Goal: Task Accomplishment & Management: Complete application form

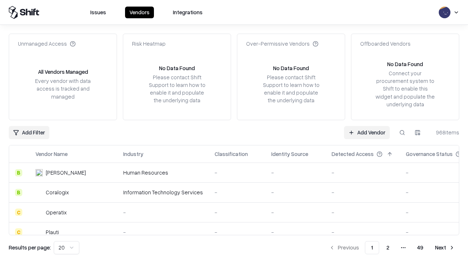
click at [366, 132] on link "Add Vendor" at bounding box center [367, 132] width 46 height 13
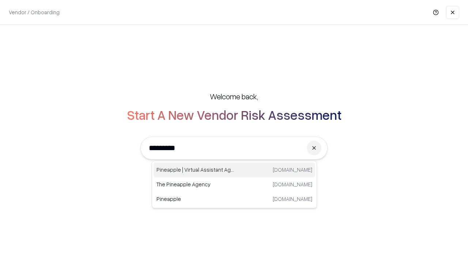
click at [234, 170] on div "Pineapple | Virtual Assistant Agency trypineapple.com" at bounding box center [233, 170] width 161 height 15
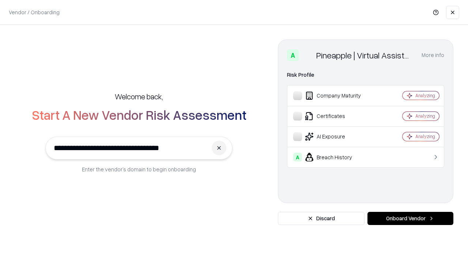
type input "**********"
click at [410, 218] on button "Onboard Vendor" at bounding box center [410, 218] width 86 height 13
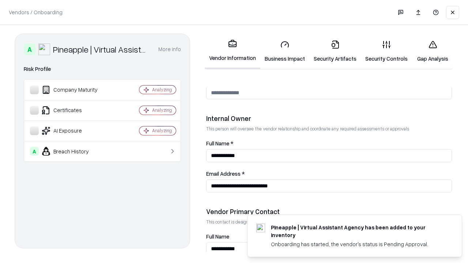
scroll to position [378, 0]
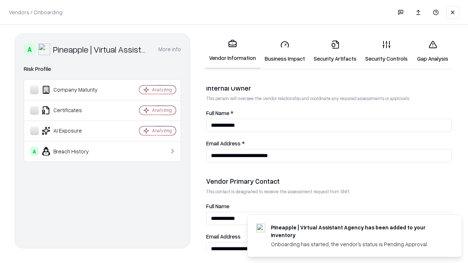
click at [285, 51] on link "Business Impact" at bounding box center [284, 51] width 49 height 34
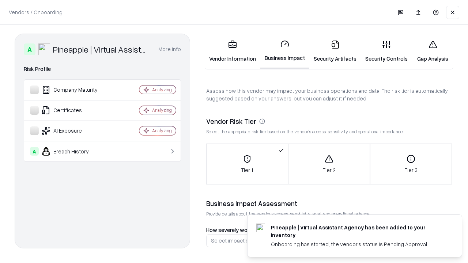
click at [335, 51] on link "Security Artifacts" at bounding box center [335, 51] width 52 height 34
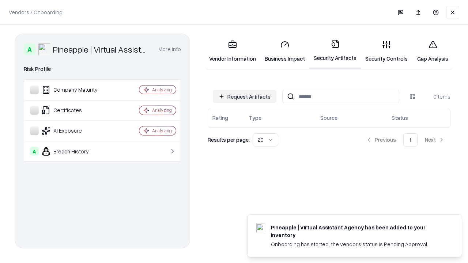
click at [244, 96] on button "Request Artifacts" at bounding box center [245, 96] width 64 height 13
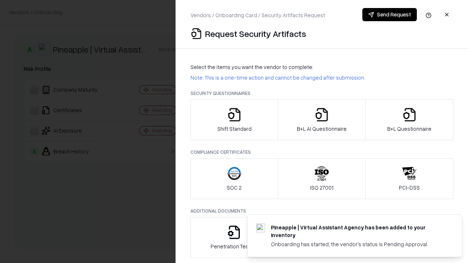
click at [234, 120] on icon "button" at bounding box center [234, 114] width 15 height 15
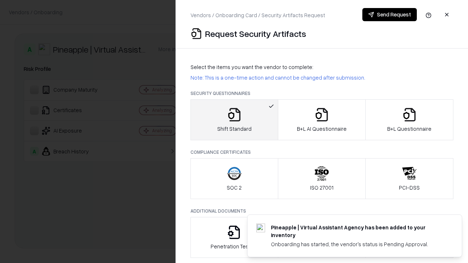
click at [389, 15] on button "Send Request" at bounding box center [389, 14] width 54 height 13
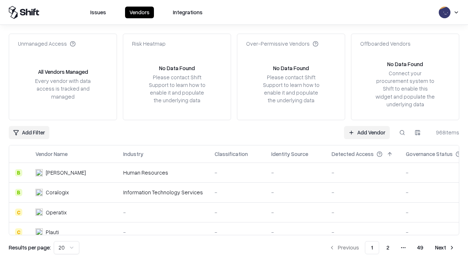
click at [402, 132] on button at bounding box center [401, 132] width 13 height 13
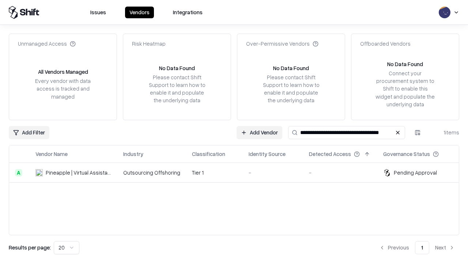
type input "**********"
click at [238, 172] on td "Tier 1" at bounding box center [214, 173] width 57 height 20
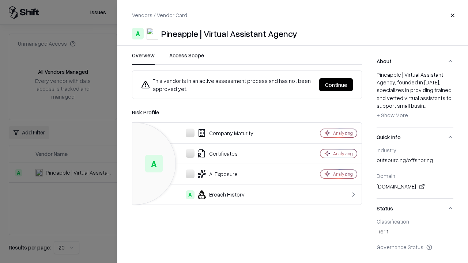
click at [336, 85] on button "Continue" at bounding box center [336, 84] width 34 height 13
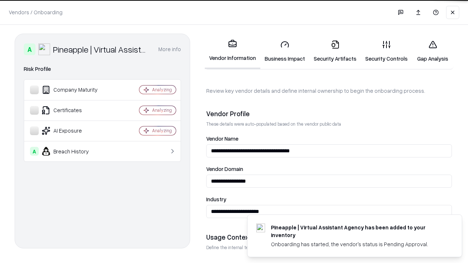
click at [335, 51] on link "Security Artifacts" at bounding box center [335, 51] width 52 height 34
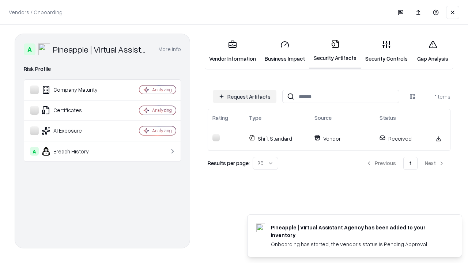
click at [386, 51] on link "Security Controls" at bounding box center [386, 51] width 51 height 34
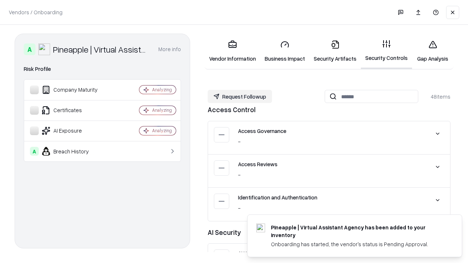
click at [240, 96] on button "Request Followup" at bounding box center [239, 96] width 64 height 13
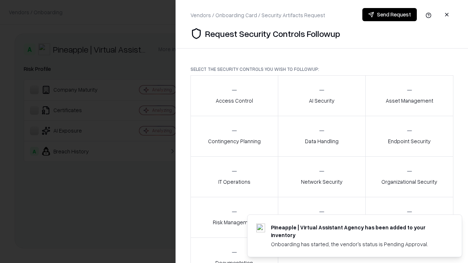
click at [234, 96] on div "Access Control" at bounding box center [234, 96] width 37 height 18
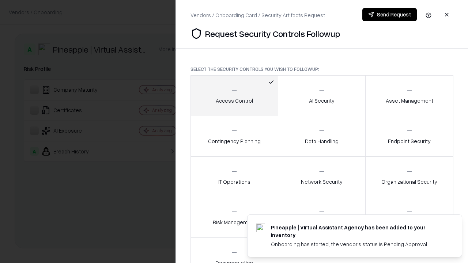
click at [389, 15] on button "Send Request" at bounding box center [389, 14] width 54 height 13
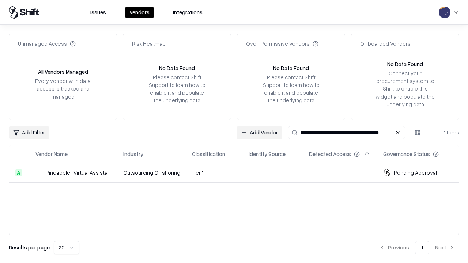
type input "**********"
click at [238, 172] on td "Tier 1" at bounding box center [214, 173] width 57 height 20
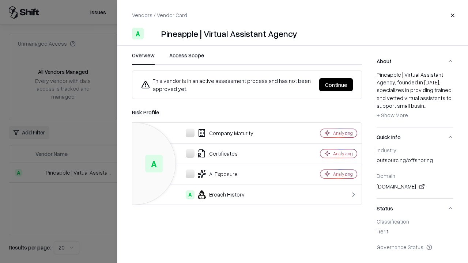
click at [336, 85] on button "Continue" at bounding box center [336, 84] width 34 height 13
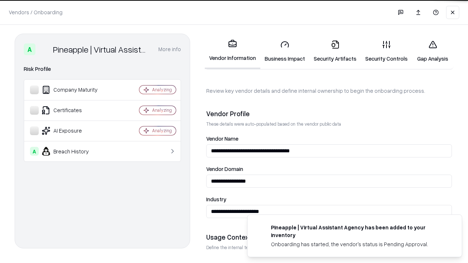
click at [432, 51] on link "Gap Analysis" at bounding box center [432, 51] width 41 height 34
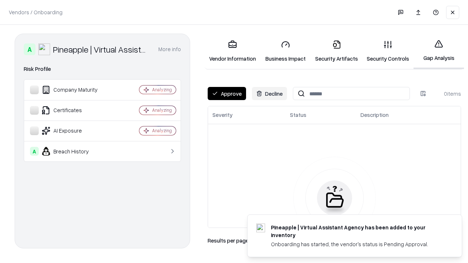
click at [226, 94] on button "Approve" at bounding box center [226, 93] width 38 height 13
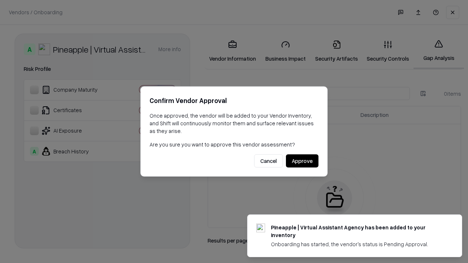
click at [302, 161] on button "Approve" at bounding box center [302, 161] width 33 height 13
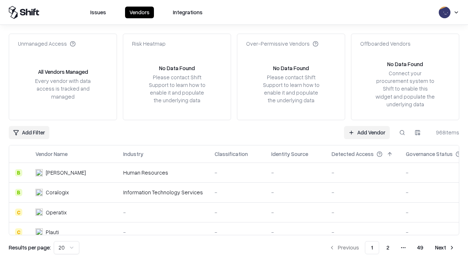
type input "**********"
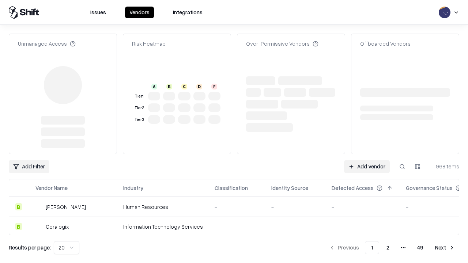
click at [366, 160] on link "Add Vendor" at bounding box center [367, 166] width 46 height 13
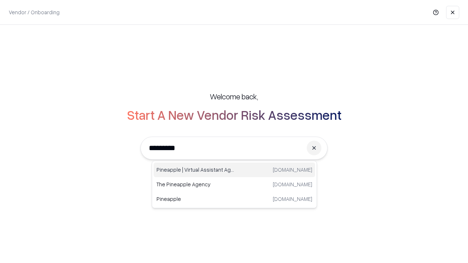
click at [234, 170] on div "Pineapple | Virtual Assistant Agency [DOMAIN_NAME]" at bounding box center [233, 170] width 161 height 15
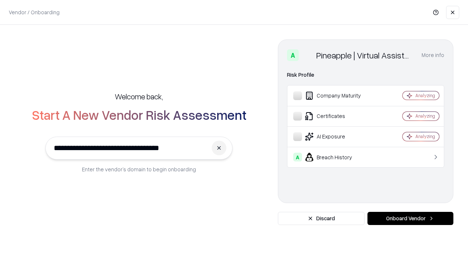
type input "**********"
click at [410, 218] on button "Onboard Vendor" at bounding box center [410, 218] width 86 height 13
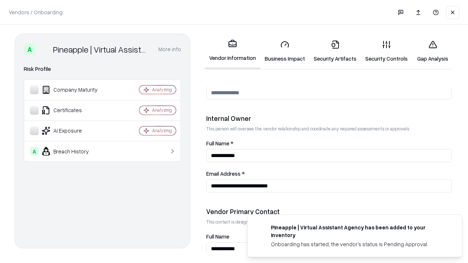
scroll to position [378, 0]
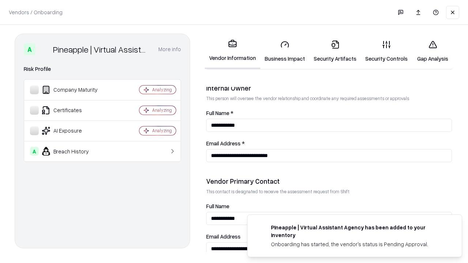
click at [432, 51] on link "Gap Analysis" at bounding box center [432, 51] width 41 height 34
